Goal: Information Seeking & Learning: Learn about a topic

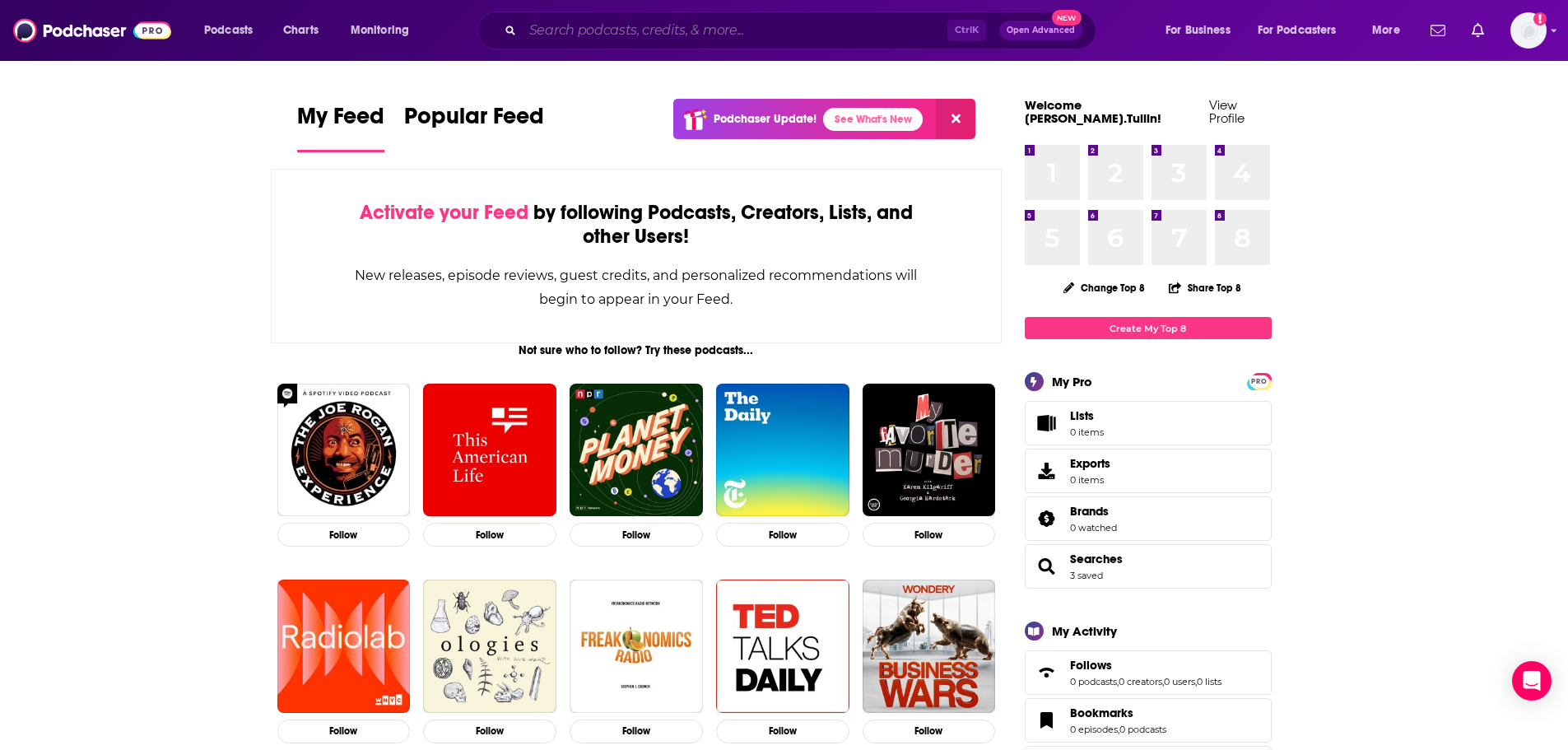
click at [631, 27] on input "Search podcasts, credits, & more..." at bounding box center [735, 31] width 424 height 26
click at [622, 6] on div "Podcasts Charts Monitoring Ctrl K Open Advanced New For Business For Podcasters…" at bounding box center [784, 30] width 1568 height 61
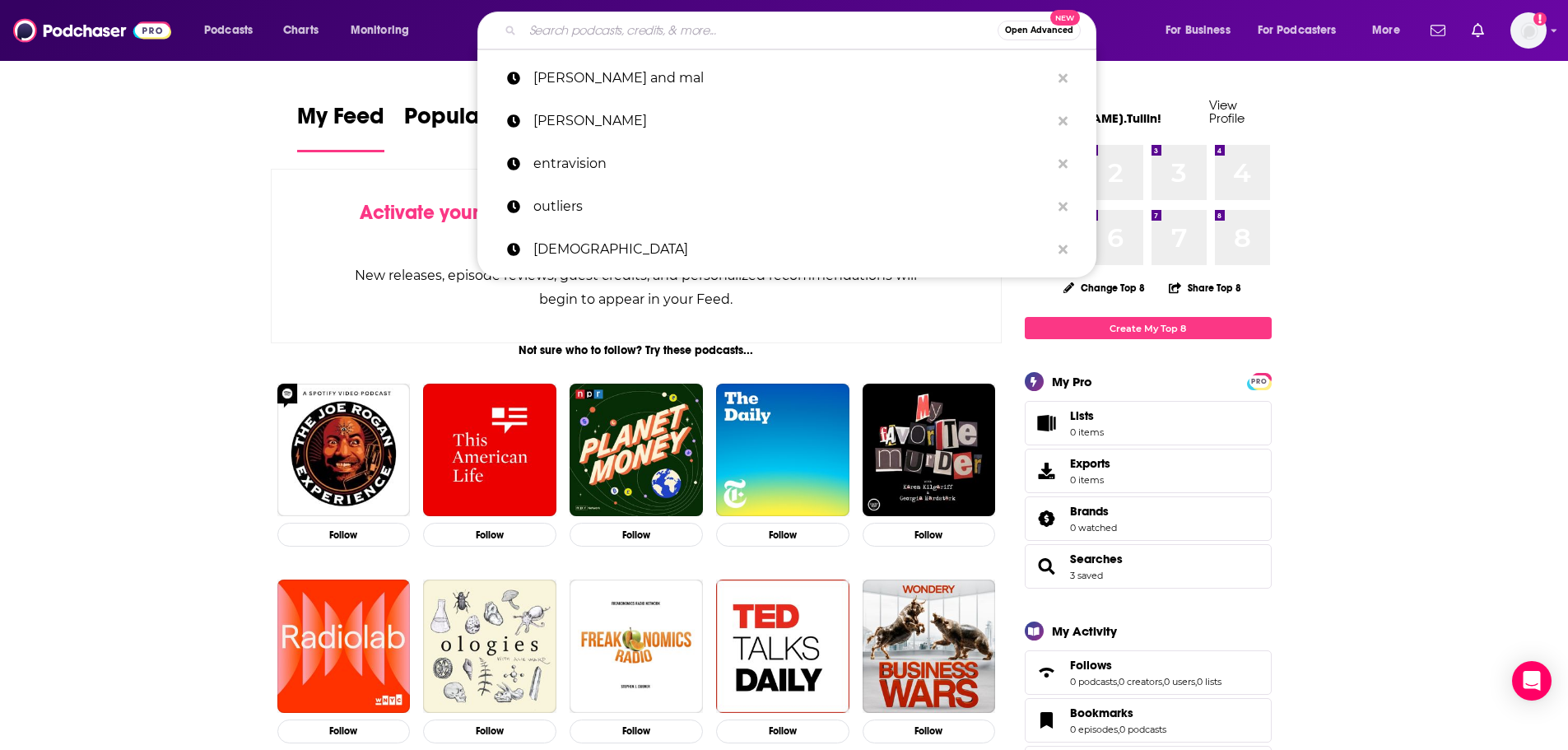
click at [623, 19] on input "Search podcasts, credits, & more..." at bounding box center [760, 31] width 475 height 26
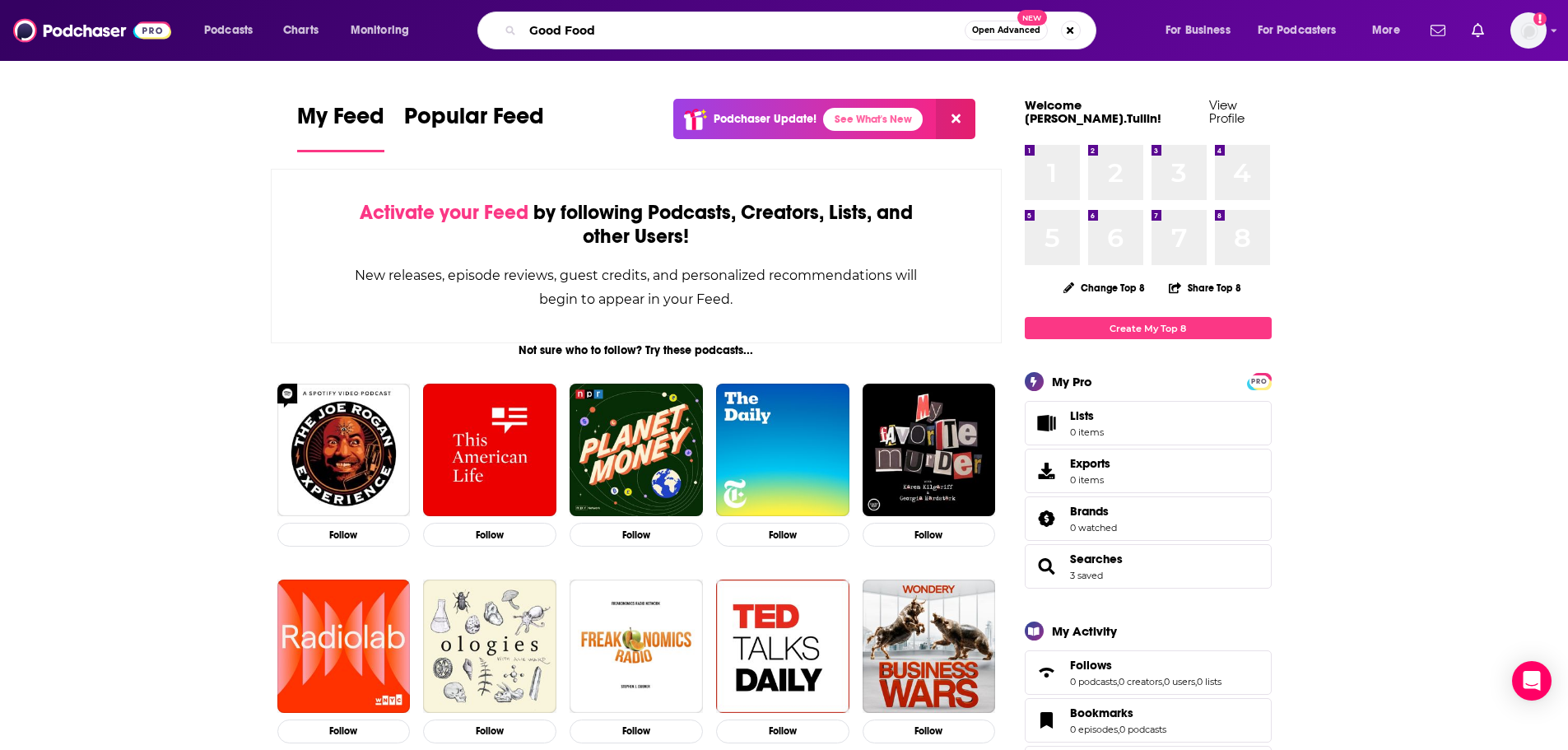
type input "Good Food"
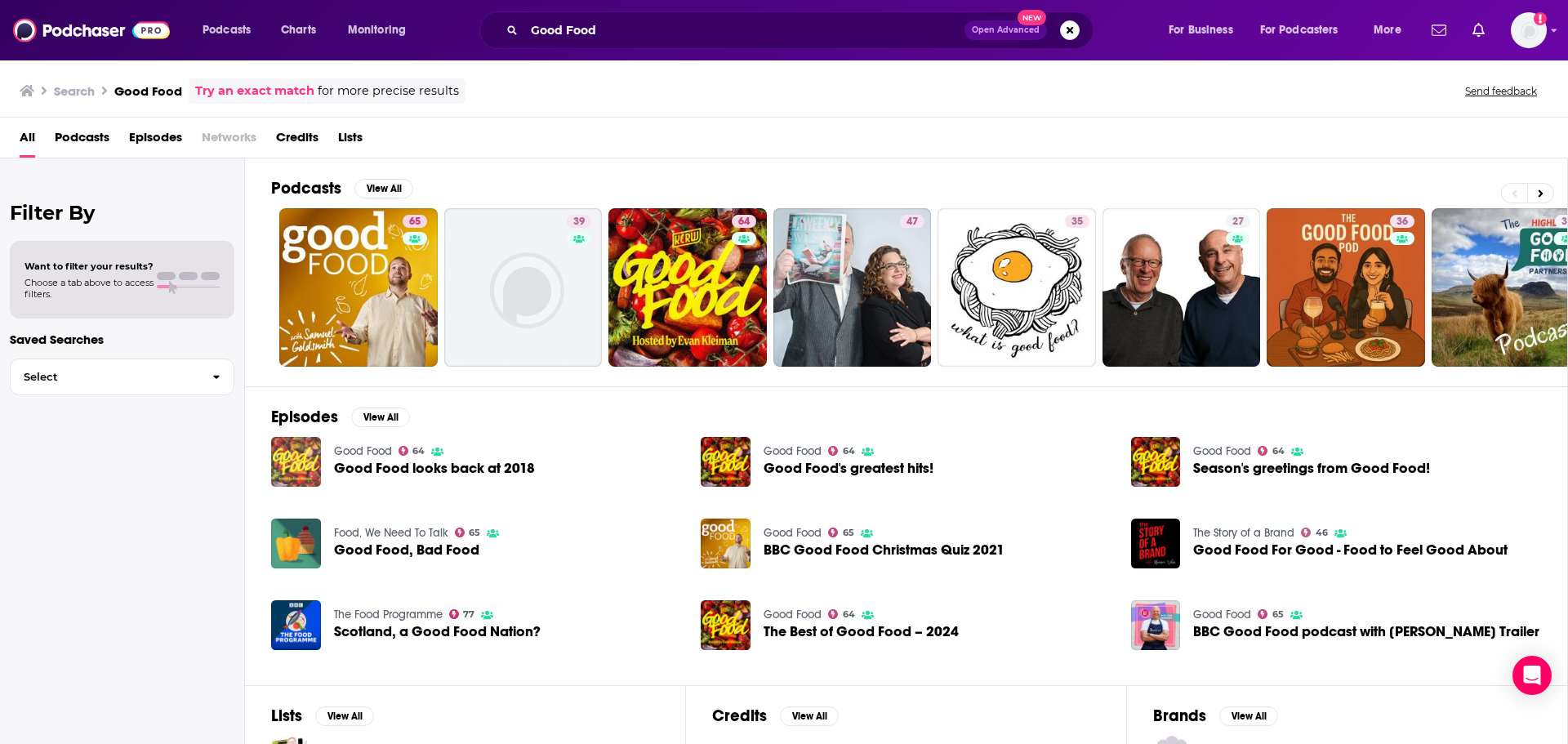
click at [285, 463] on img "Good Food looks back at 2018" at bounding box center [296, 461] width 50 height 50
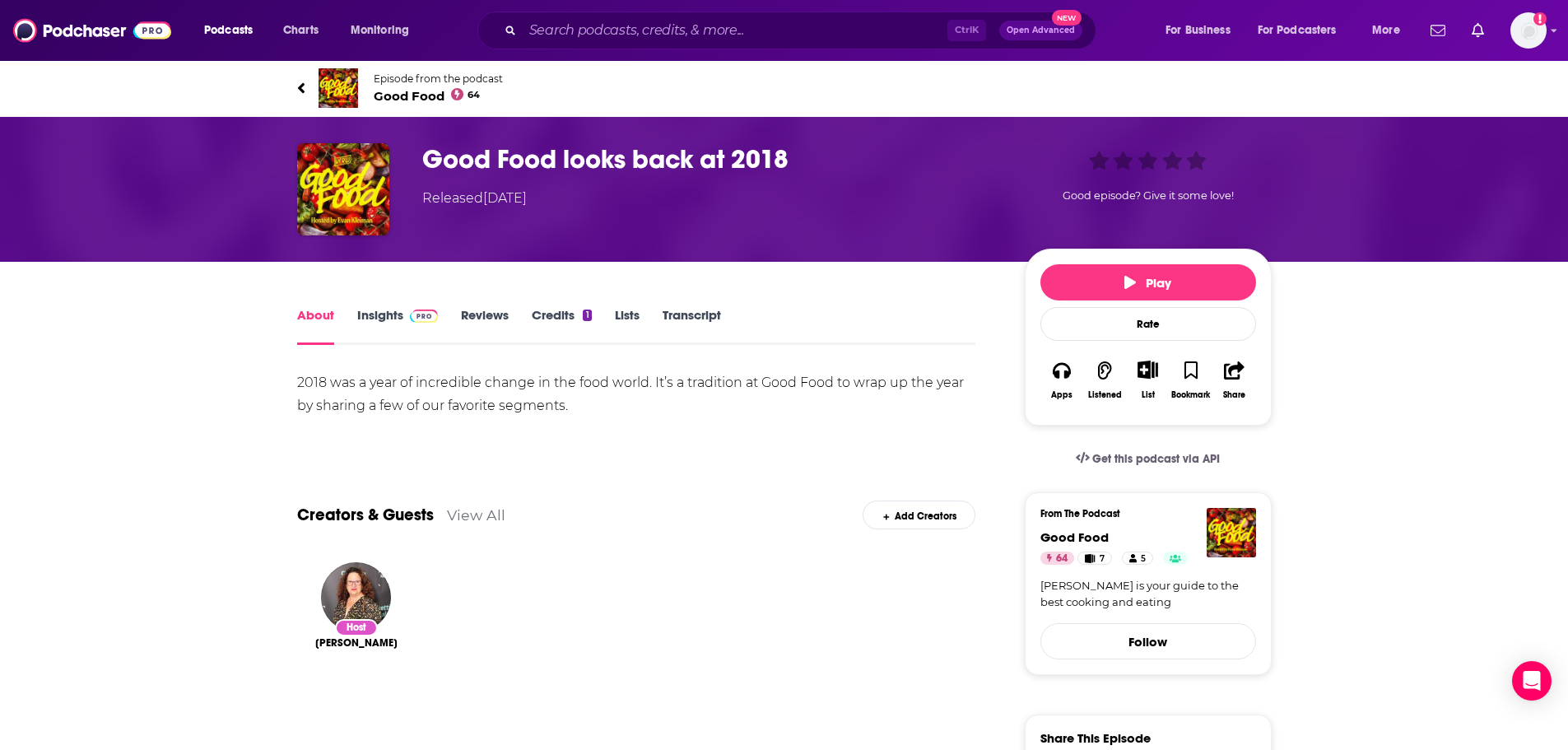
click at [368, 318] on link "Insights" at bounding box center [397, 325] width 82 height 38
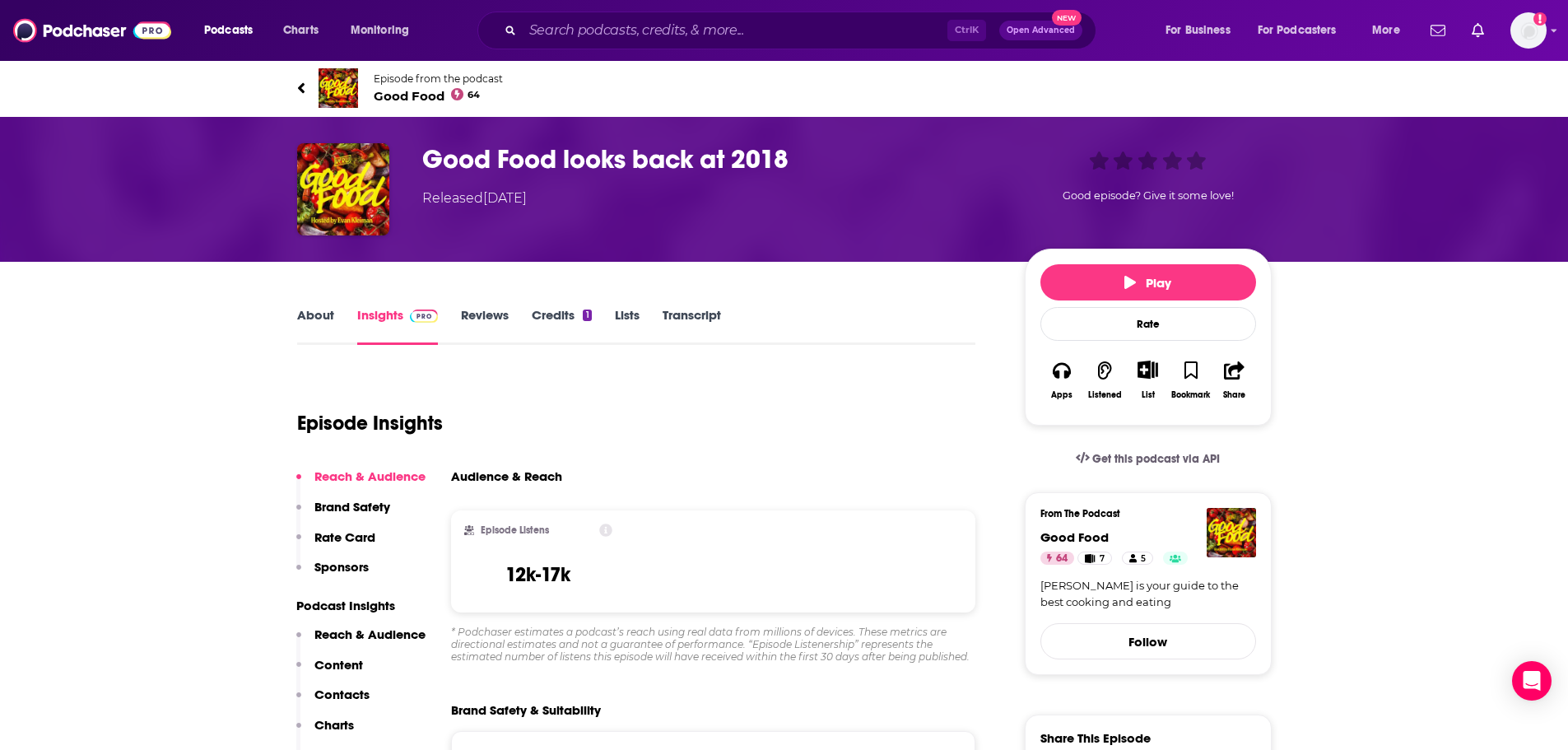
click at [319, 325] on link "About" at bounding box center [316, 325] width 37 height 38
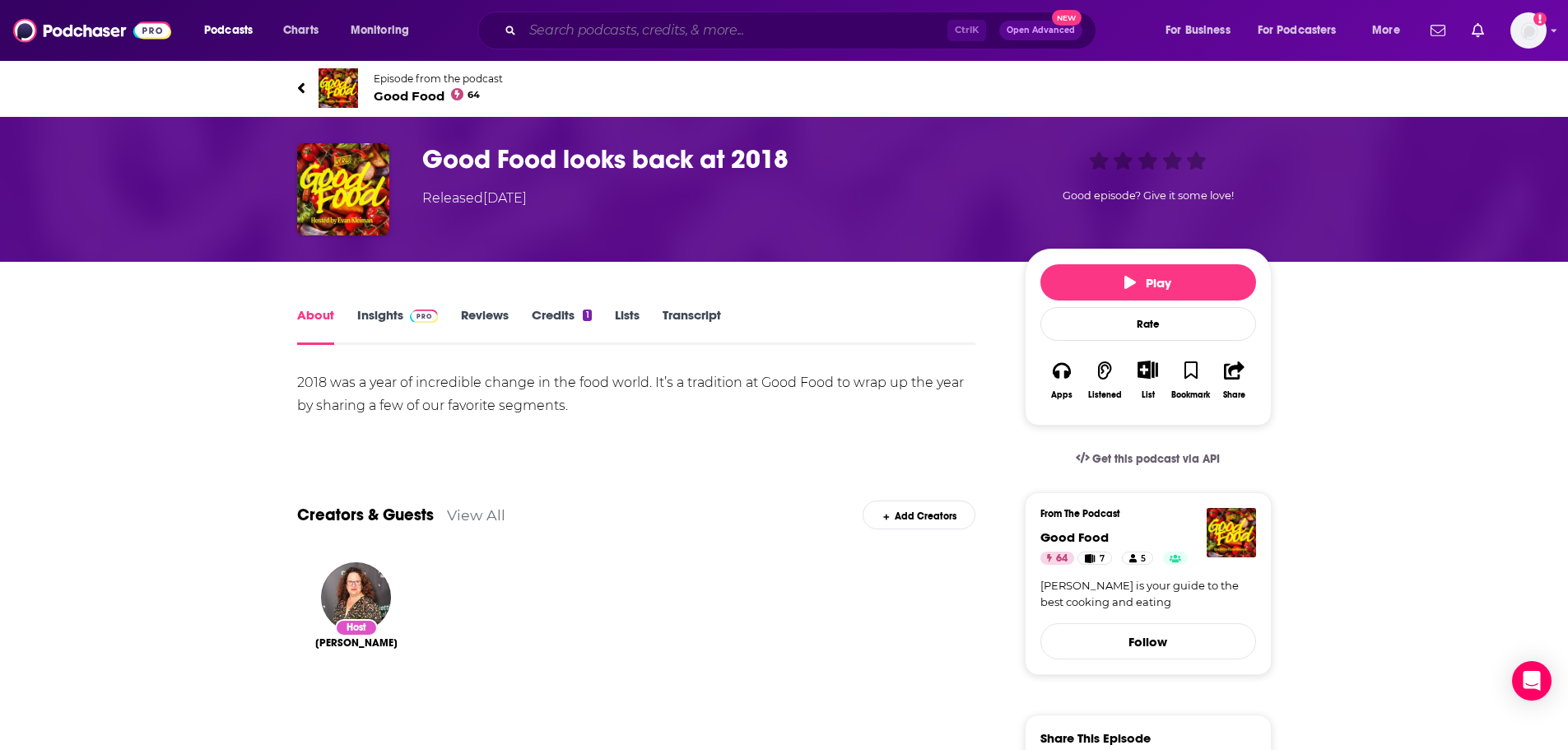
click at [624, 33] on input "Search podcasts, credits, & more..." at bounding box center [735, 31] width 424 height 26
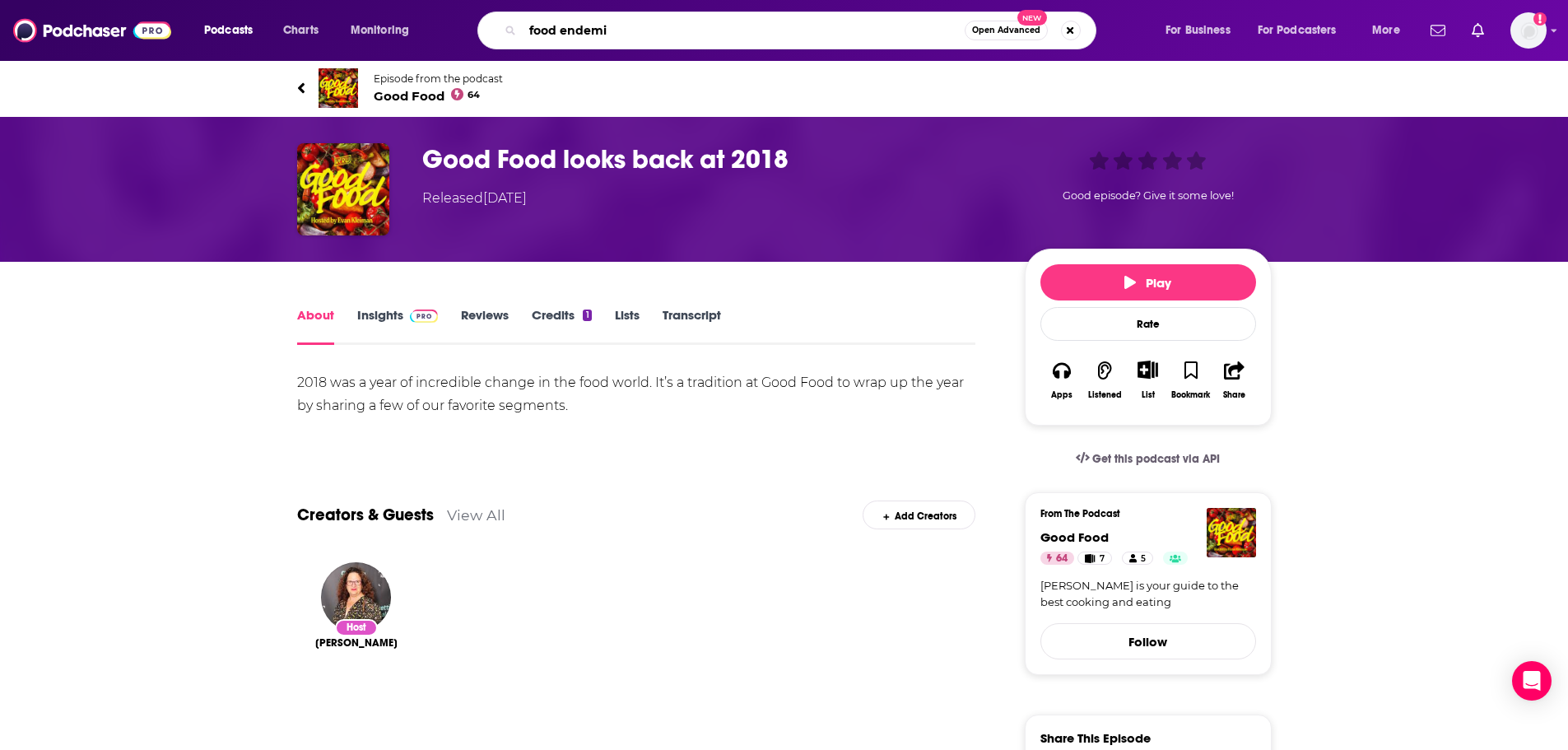
type input "food [MEDICAL_DATA]"
drag, startPoint x: 626, startPoint y: 28, endPoint x: 445, endPoint y: 28, distance: 181.0
click at [446, 28] on div "Podcasts Charts Monitoring food [MEDICAL_DATA] Open Advanced New For Business F…" at bounding box center [804, 30] width 1223 height 38
click at [308, 87] on link "Episode from the podcast Good Food 64" at bounding box center [784, 88] width 974 height 39
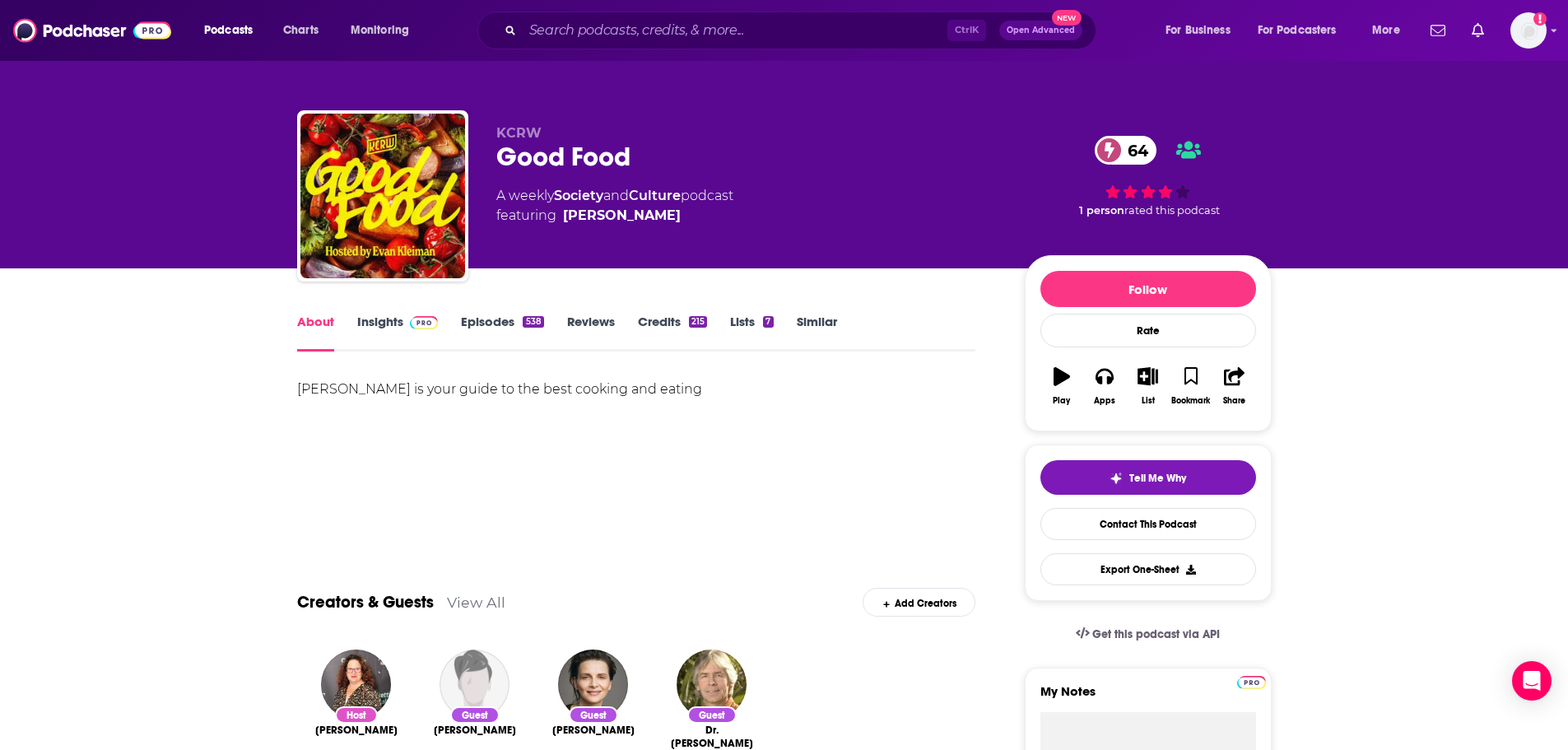
click at [399, 329] on link "Insights" at bounding box center [397, 332] width 82 height 38
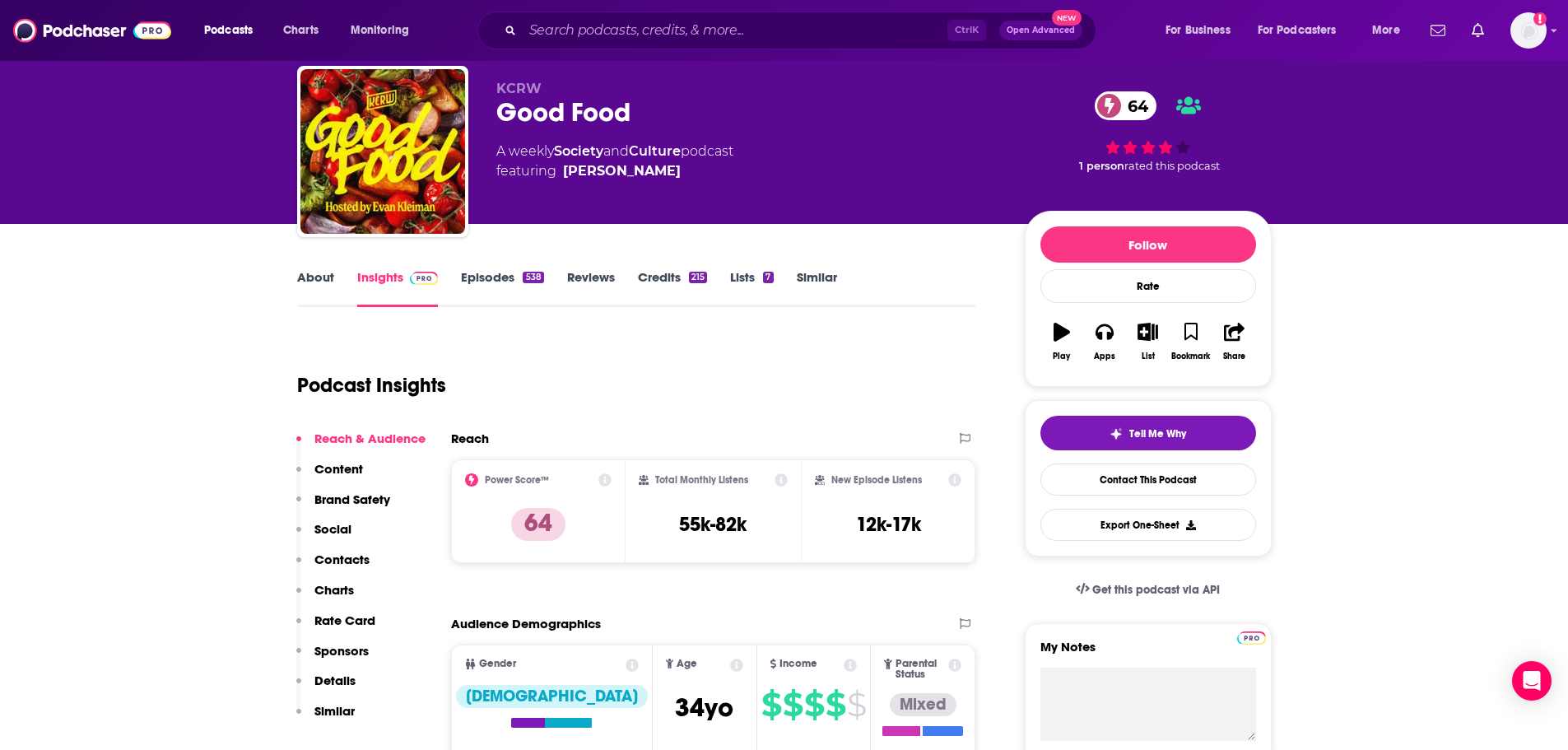
scroll to position [82, 0]
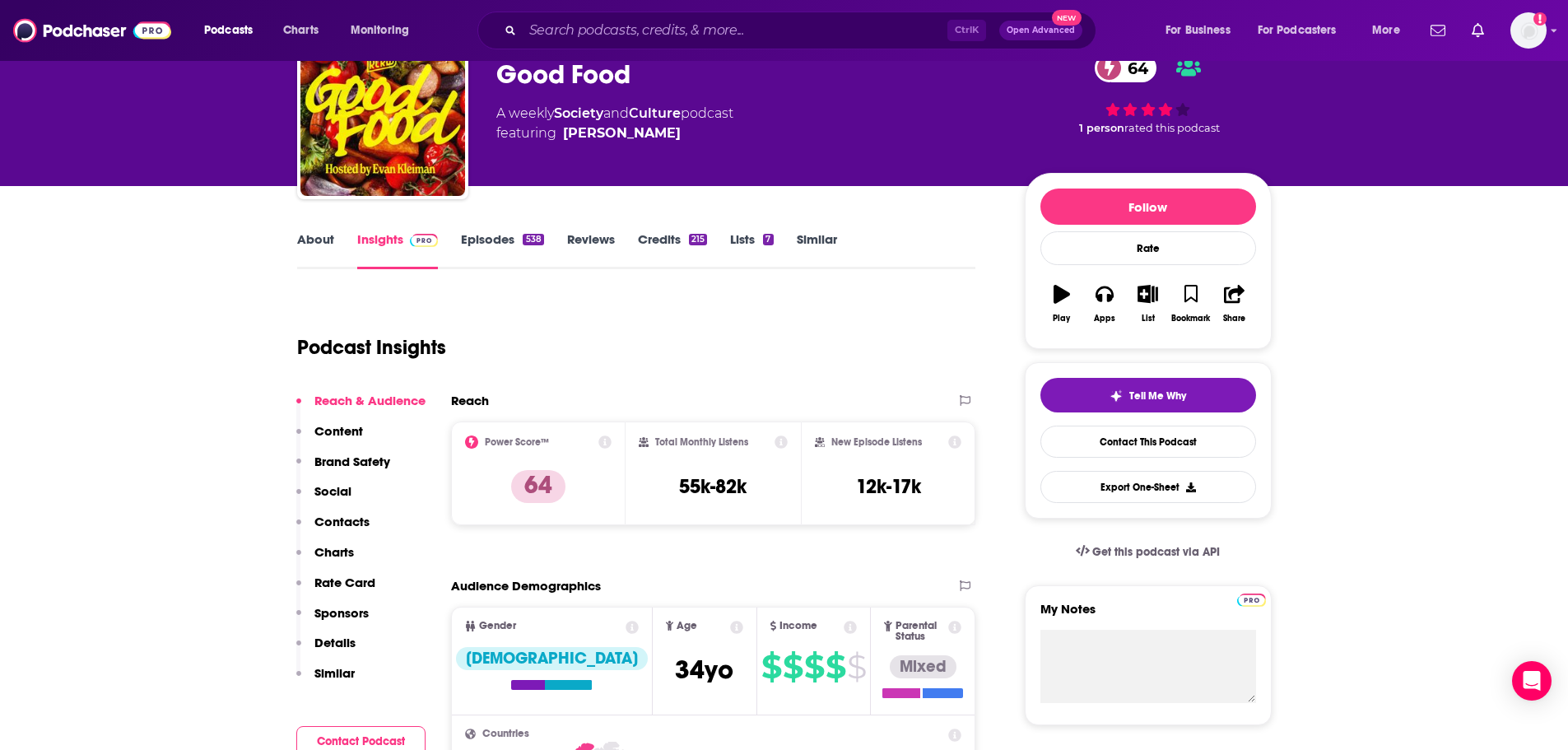
click at [317, 241] on link "About" at bounding box center [316, 250] width 37 height 38
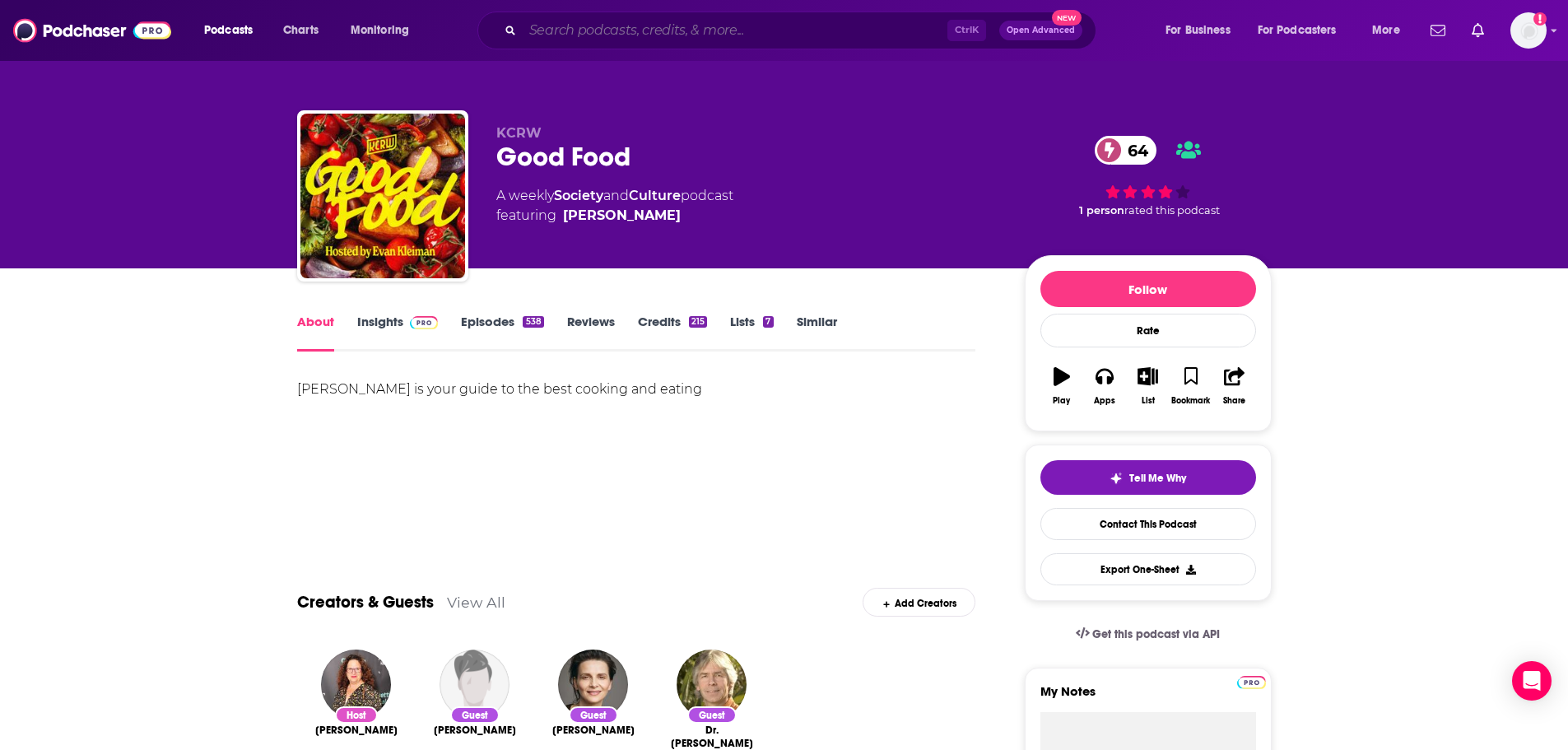
click at [674, 30] on input "Search podcasts, credits, & more..." at bounding box center [735, 31] width 424 height 26
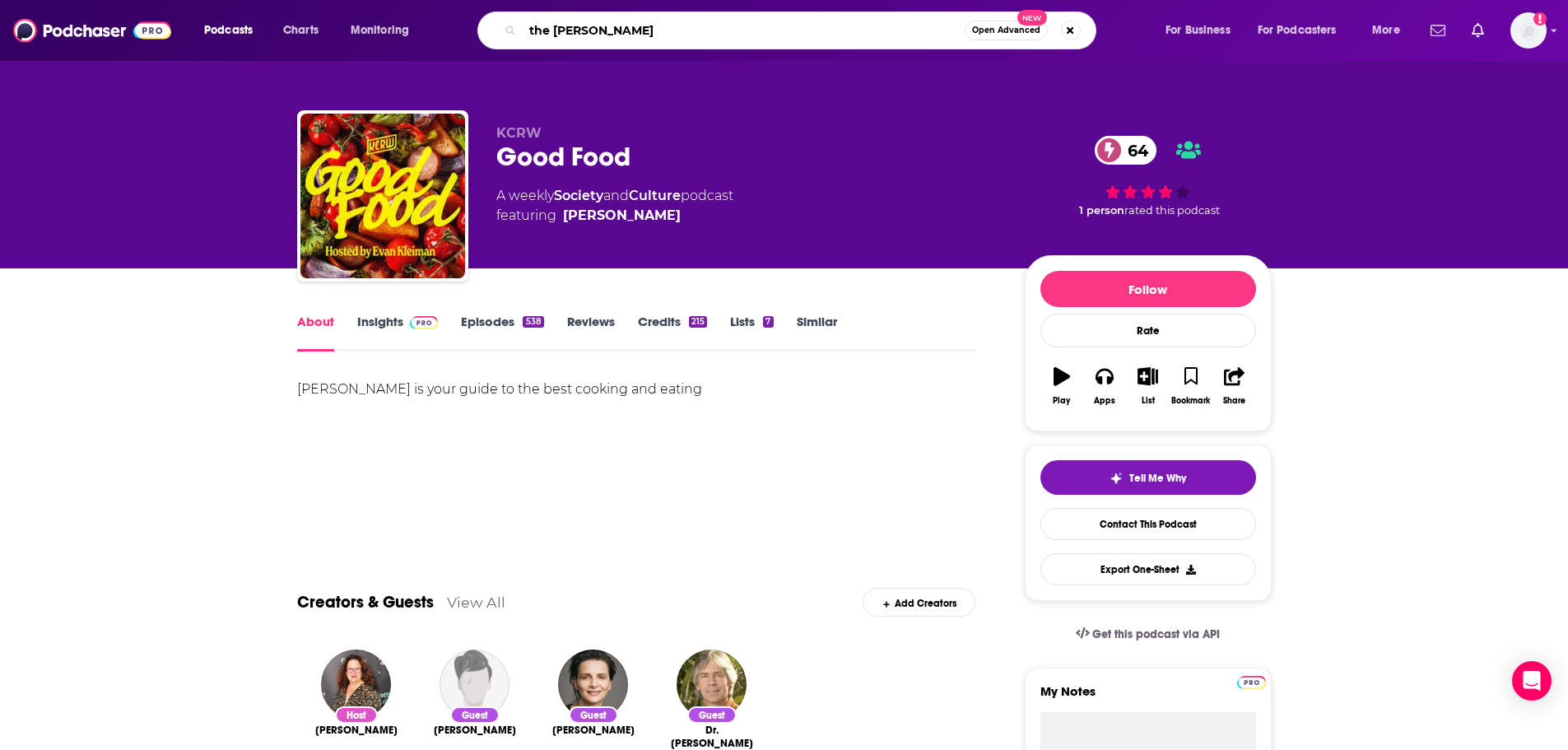
click at [646, 38] on input "the [PERSON_NAME]" at bounding box center [744, 31] width 442 height 26
type input "the [PERSON_NAME] show"
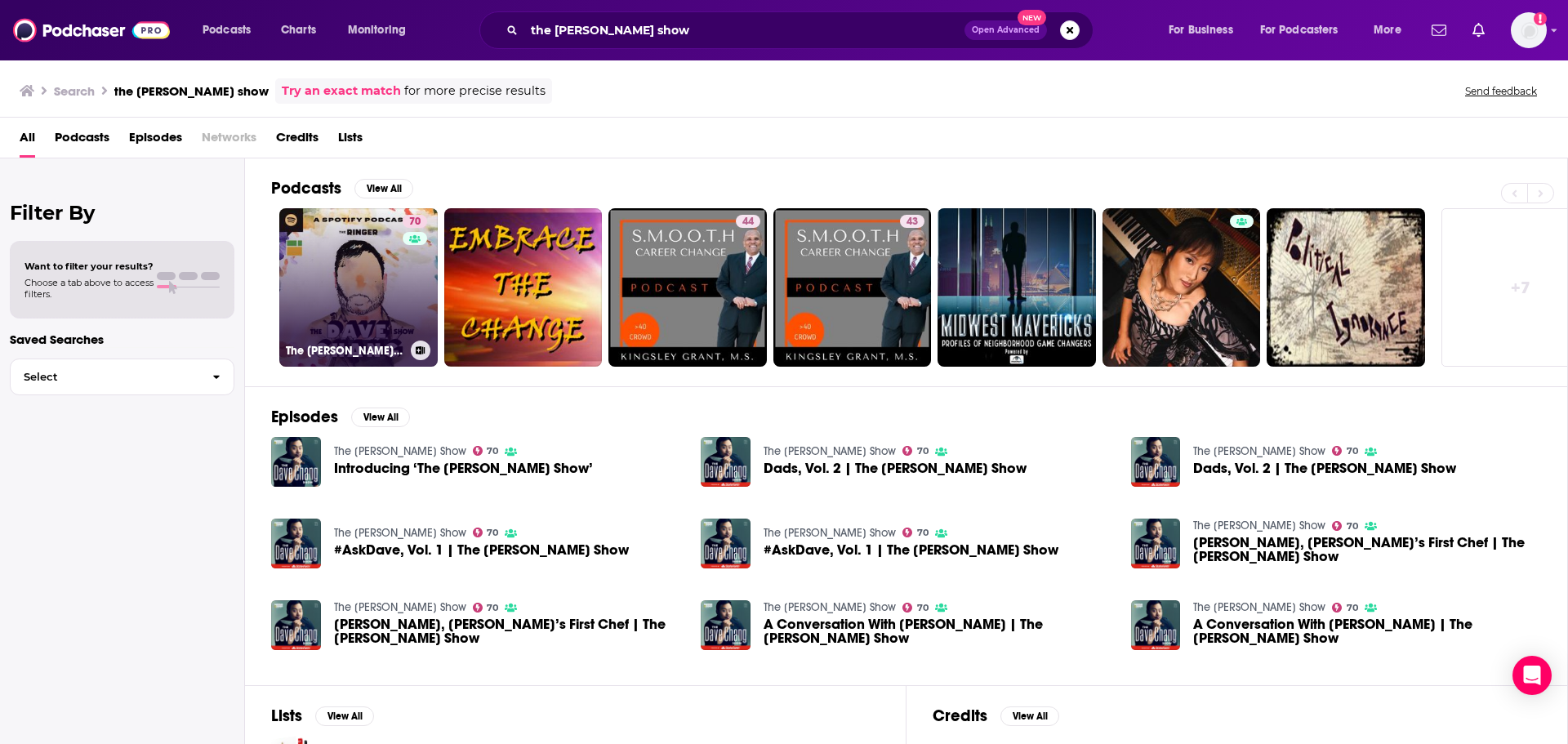
click at [362, 297] on link "70 The [PERSON_NAME] Show" at bounding box center [358, 287] width 158 height 158
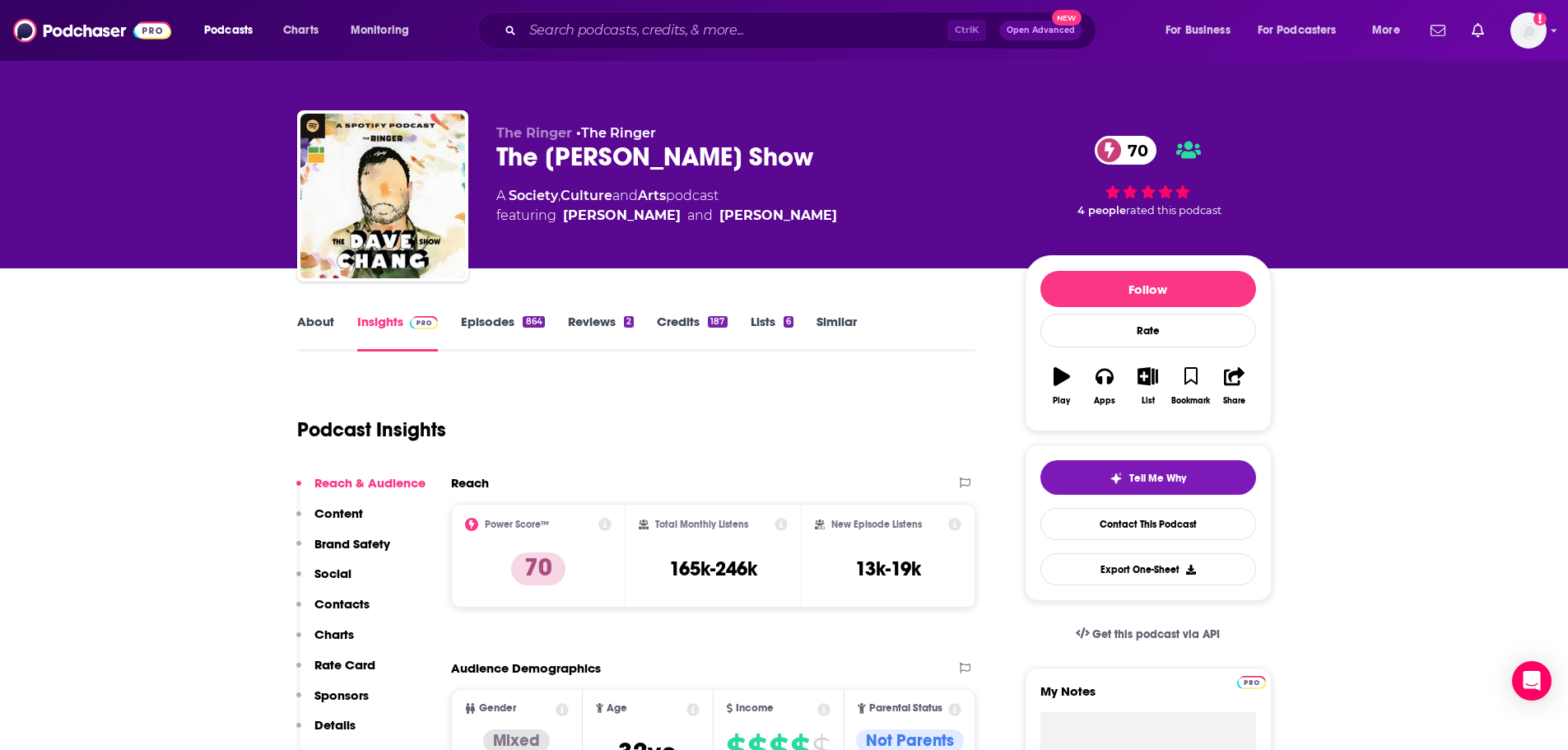
click at [310, 328] on link "About" at bounding box center [316, 332] width 37 height 38
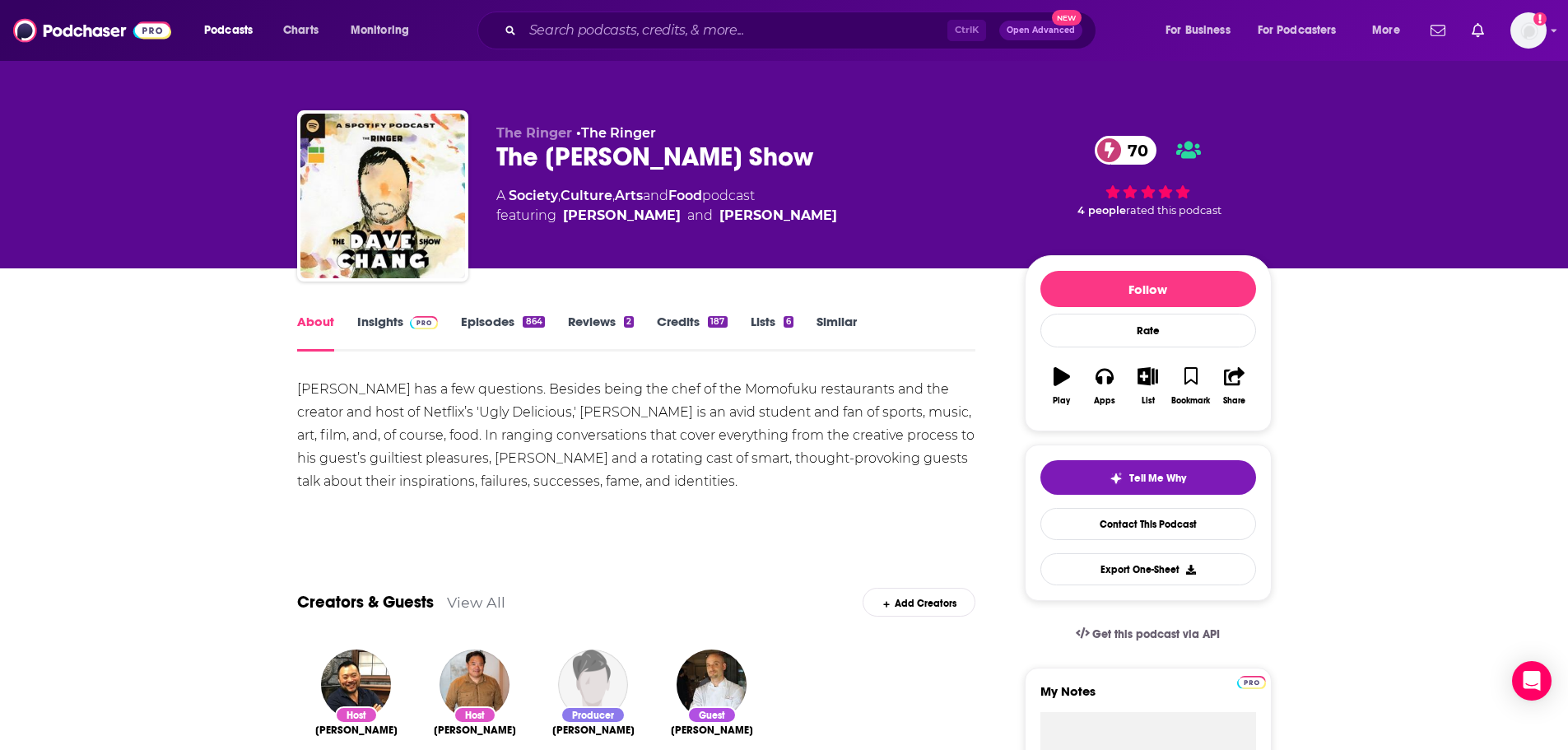
click at [380, 330] on link "Insights" at bounding box center [397, 332] width 82 height 38
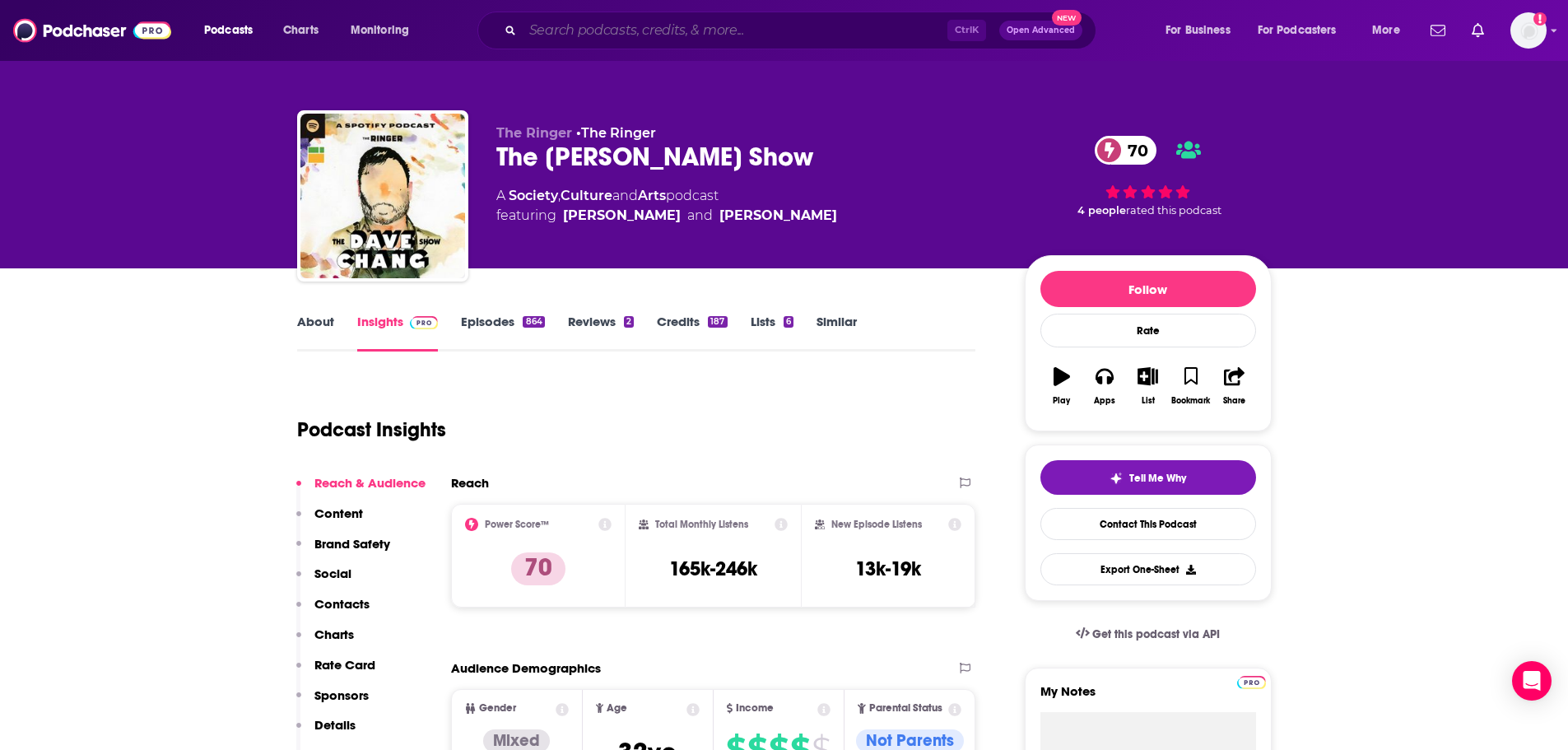
click at [559, 29] on input "Search podcasts, credits, & more..." at bounding box center [735, 31] width 424 height 26
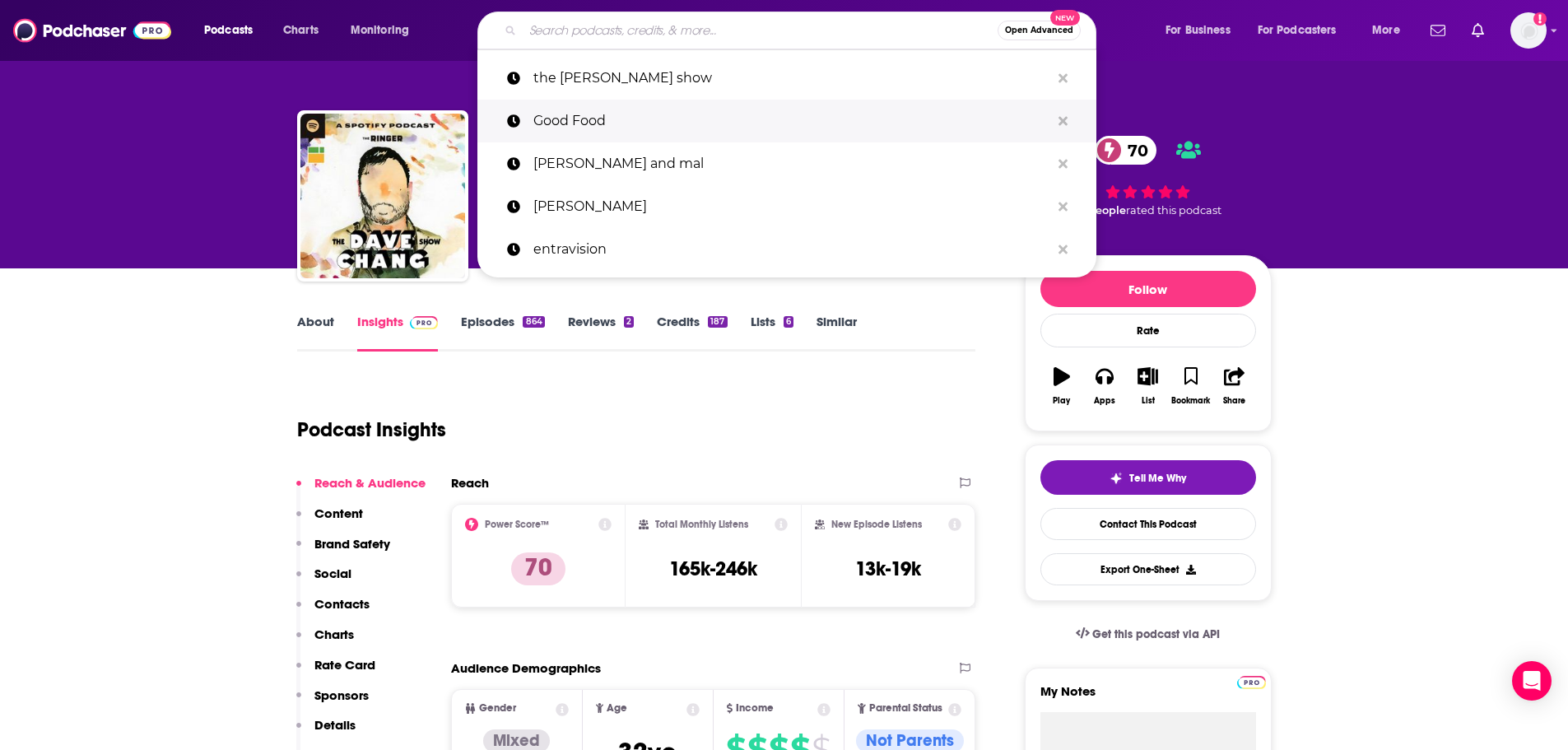
click at [562, 124] on p "Good Food" at bounding box center [791, 121] width 517 height 43
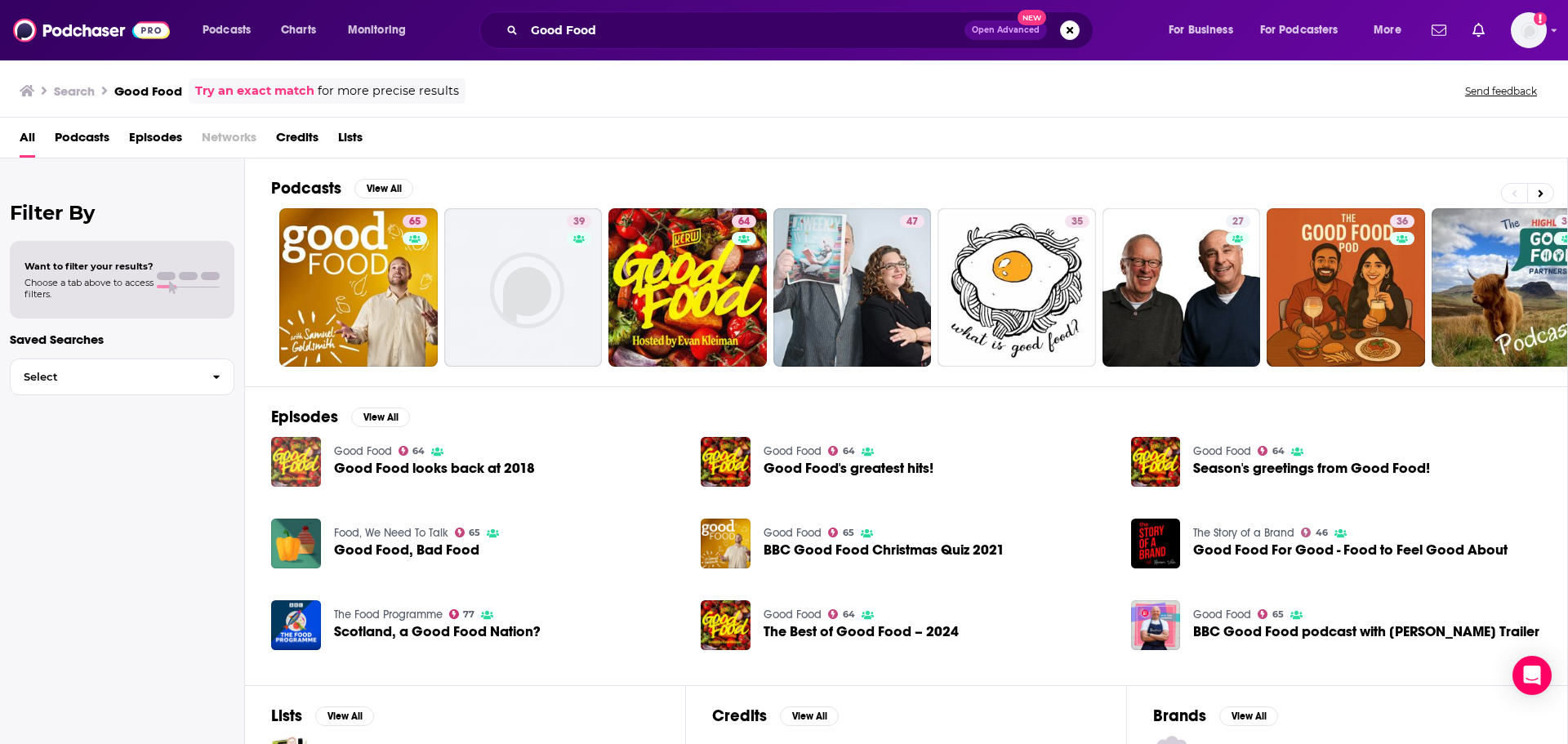
click at [301, 460] on img "Good Food looks back at 2018" at bounding box center [296, 461] width 50 height 50
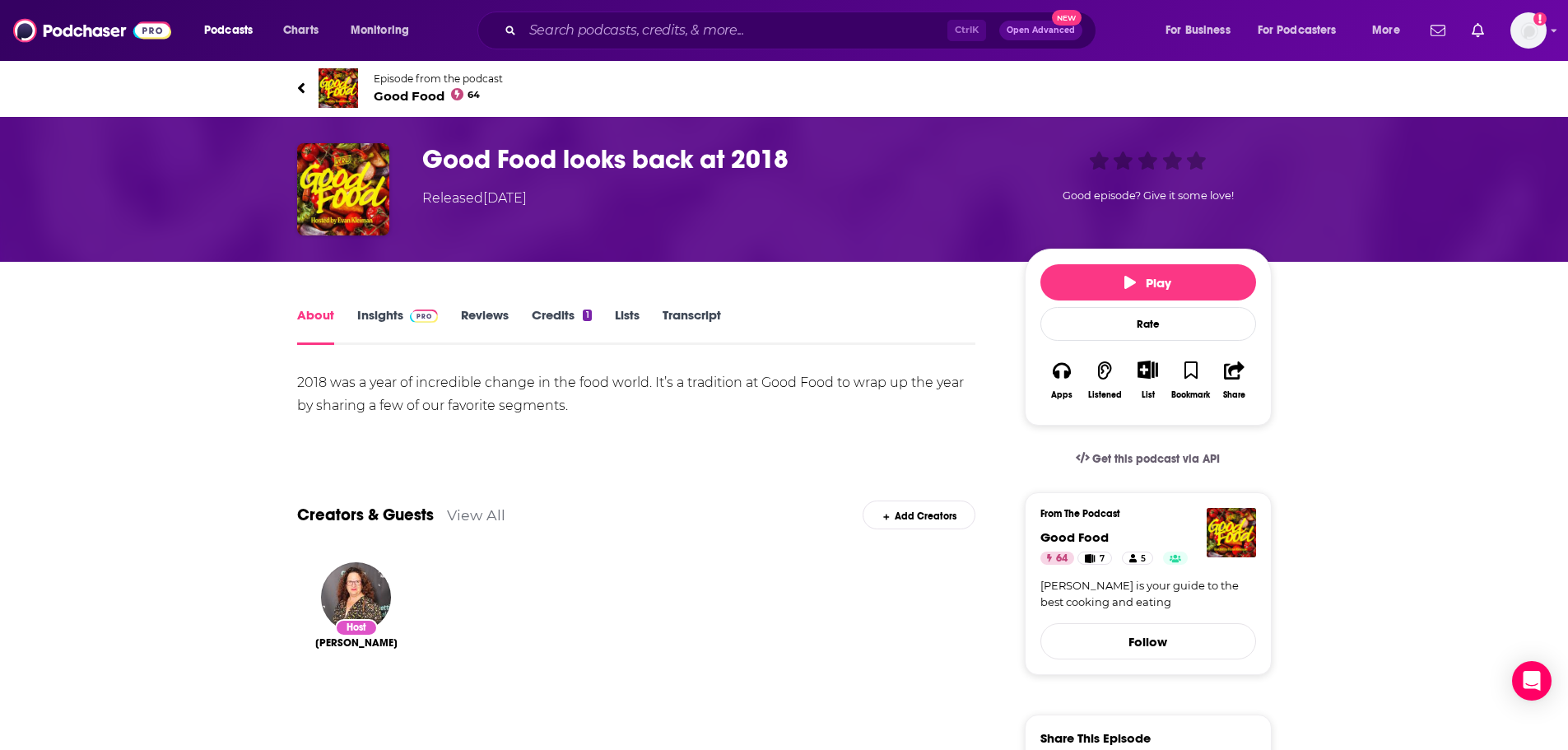
click at [382, 311] on link "Insights" at bounding box center [397, 325] width 82 height 38
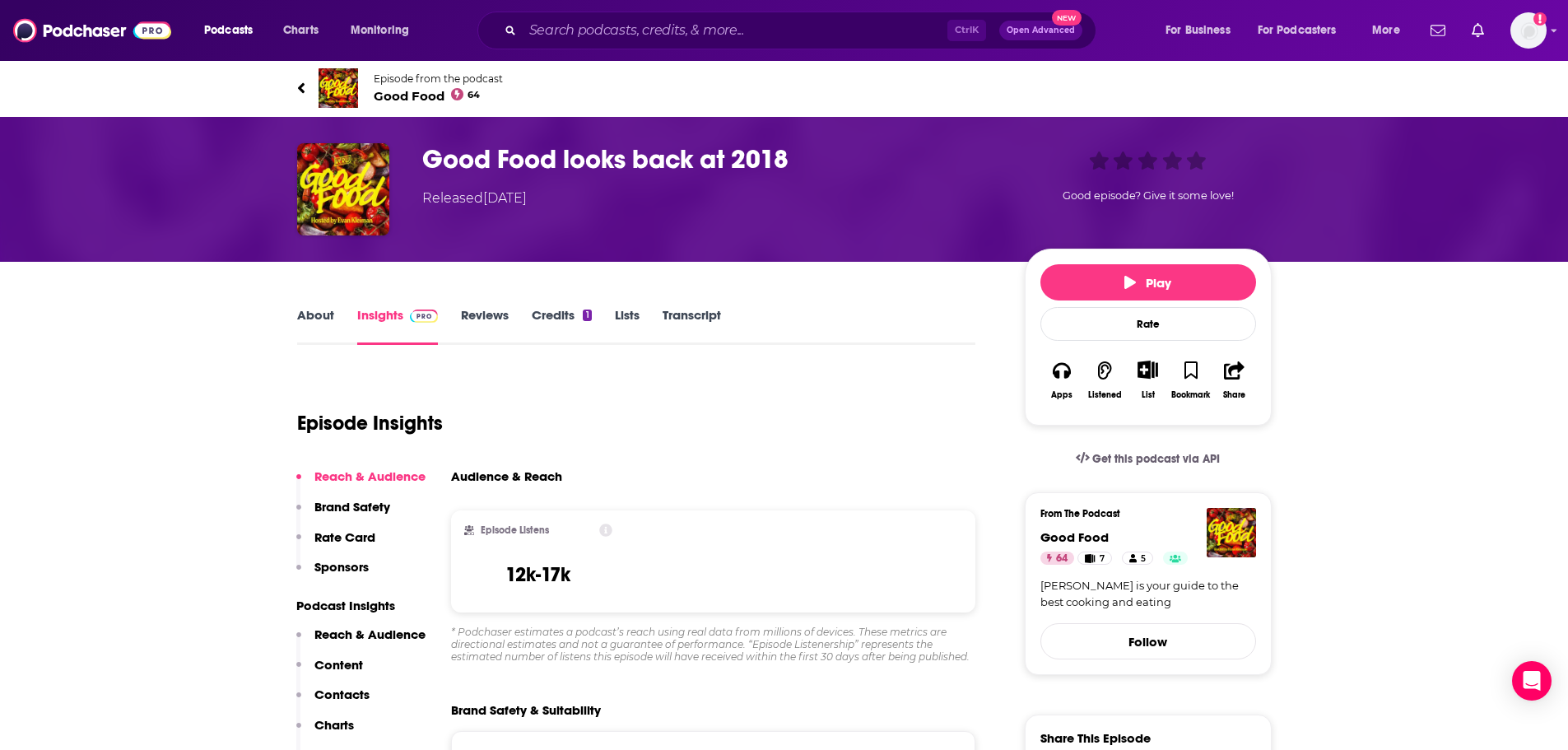
click at [364, 96] on link "Episode from the podcast Good Food 64" at bounding box center [784, 88] width 974 height 39
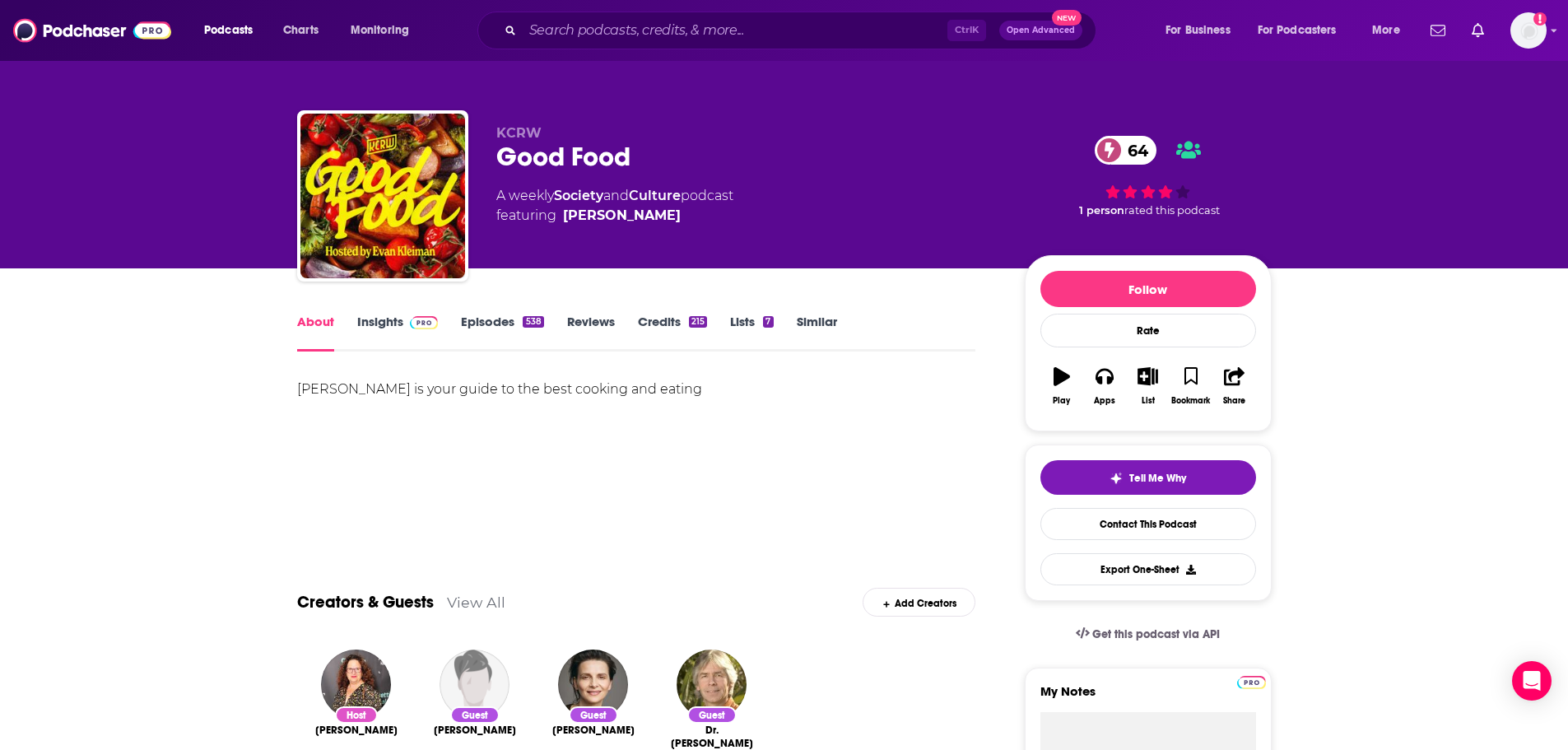
click at [370, 313] on div "About Insights Episodes 538 Reviews Credits 215 Lists 7 Similar" at bounding box center [637, 332] width 679 height 40
click at [375, 325] on link "Insights" at bounding box center [397, 332] width 82 height 38
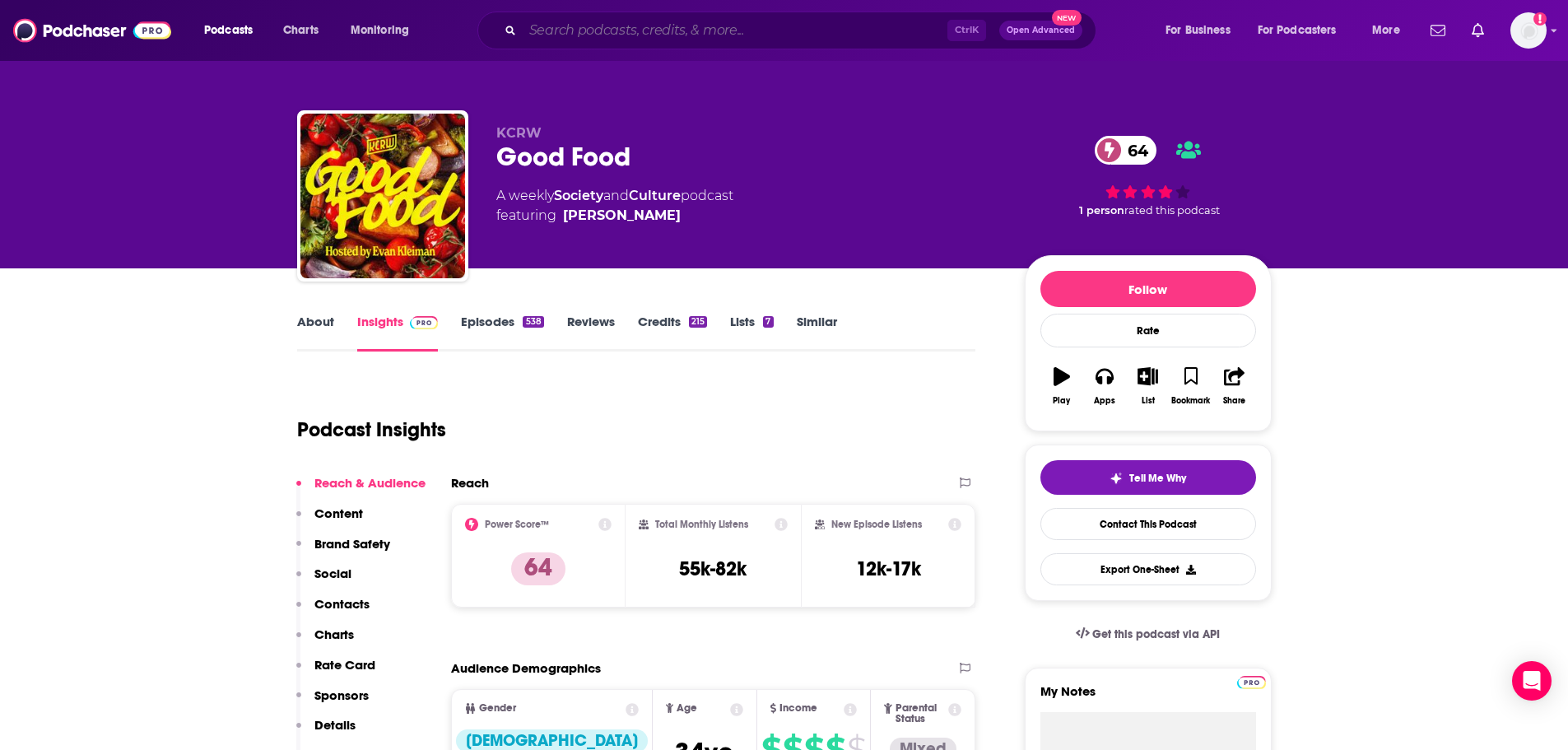
click at [612, 32] on input "Search podcasts, credits, & more..." at bounding box center [735, 31] width 424 height 26
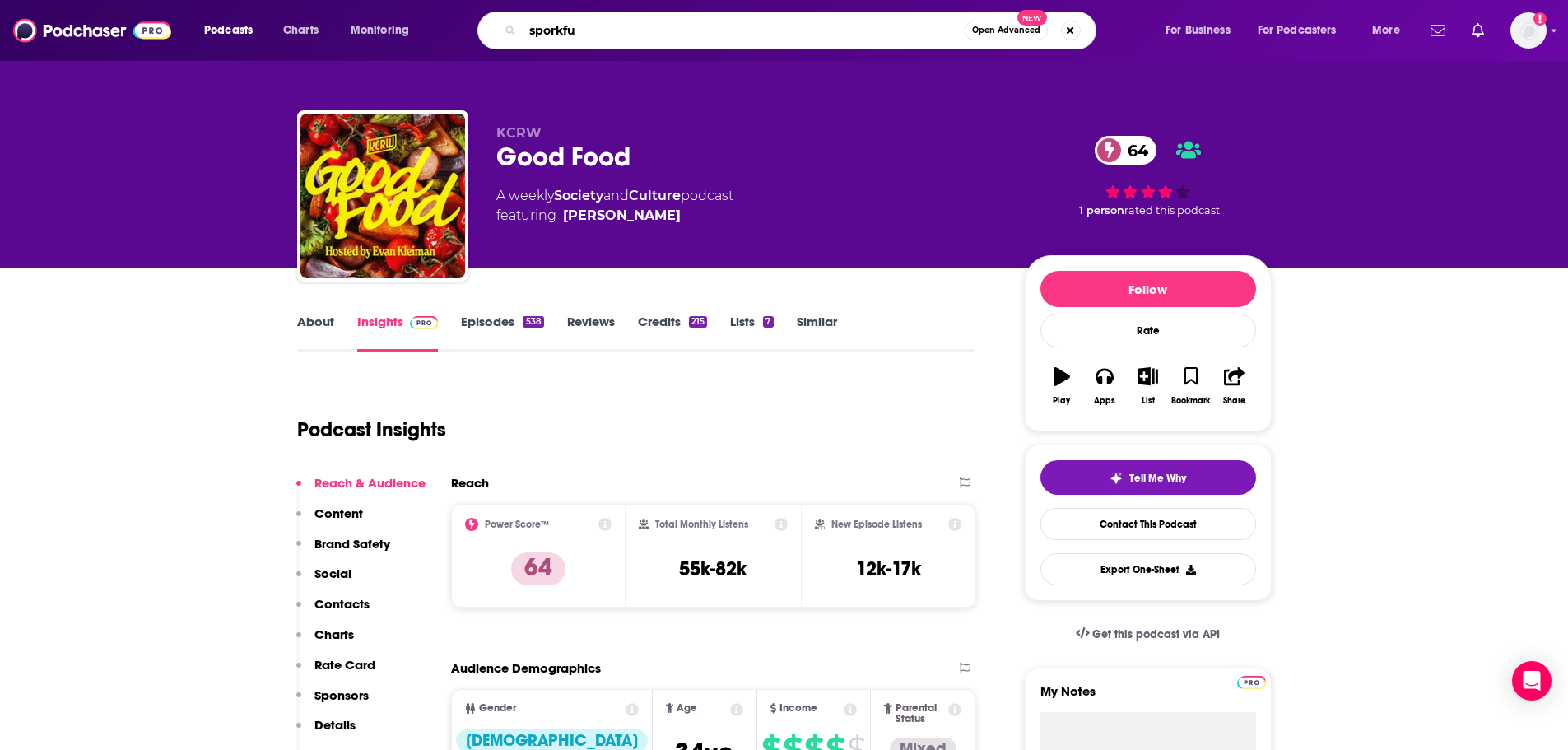
type input "sporkful"
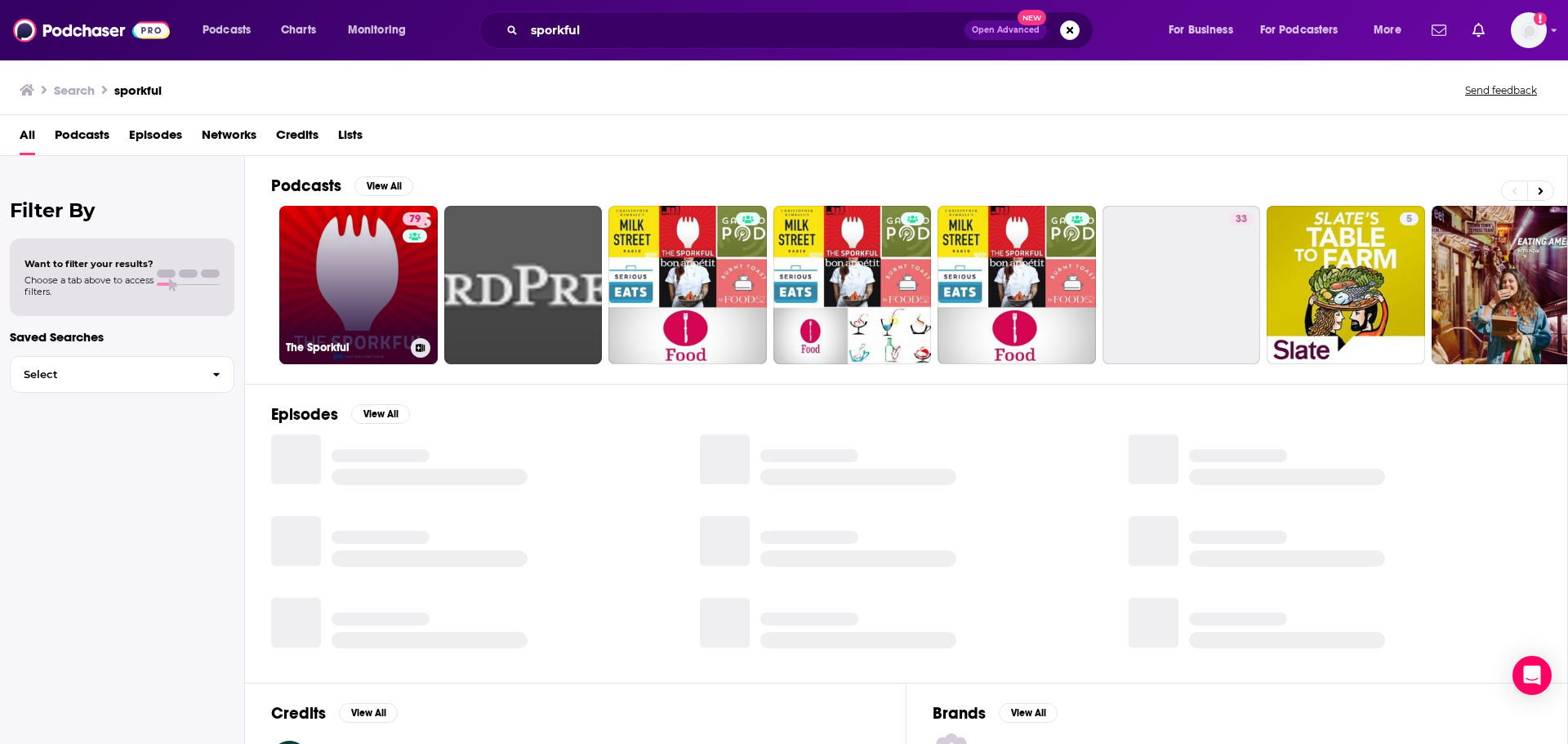
click at [388, 316] on link "79 The Sporkful" at bounding box center [358, 285] width 158 height 158
